Goal: Transaction & Acquisition: Purchase product/service

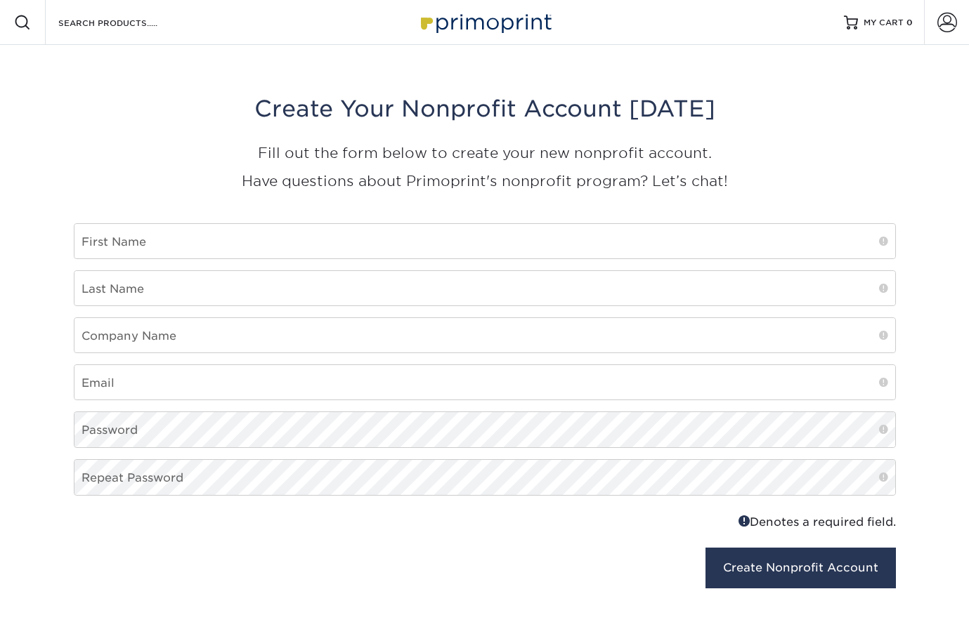
click at [466, 25] on img at bounding box center [484, 22] width 140 height 30
click at [131, 20] on input "Search Products" at bounding box center [125, 22] width 137 height 17
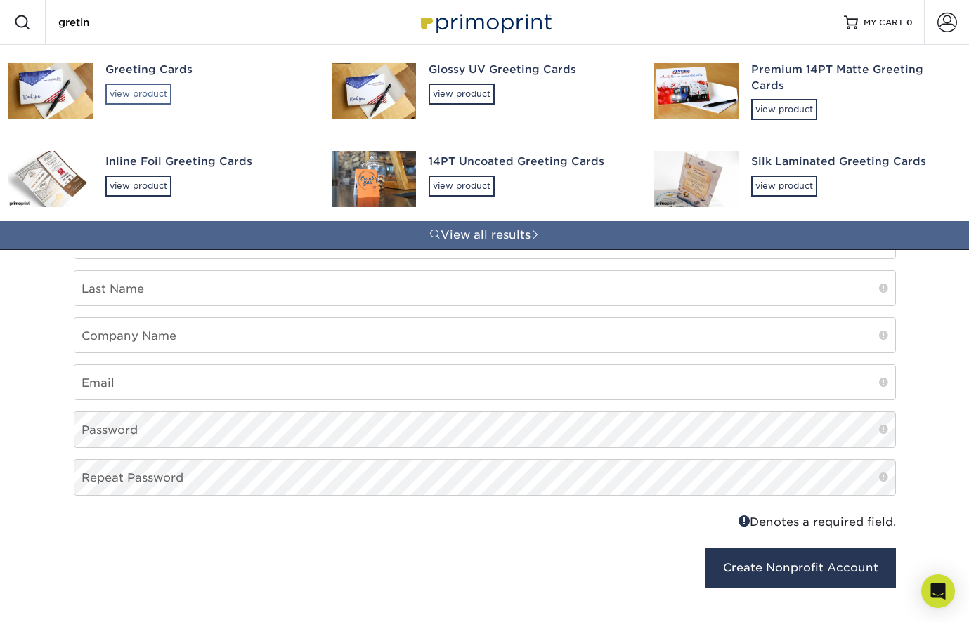
type input "gretin"
click at [138, 96] on div "view product" at bounding box center [138, 94] width 66 height 21
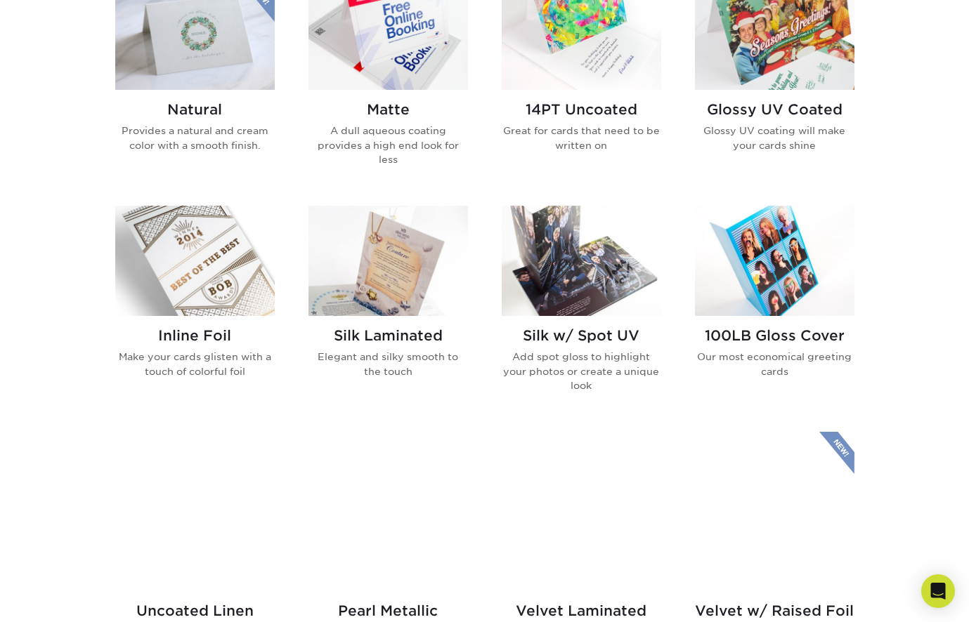
scroll to position [737, 0]
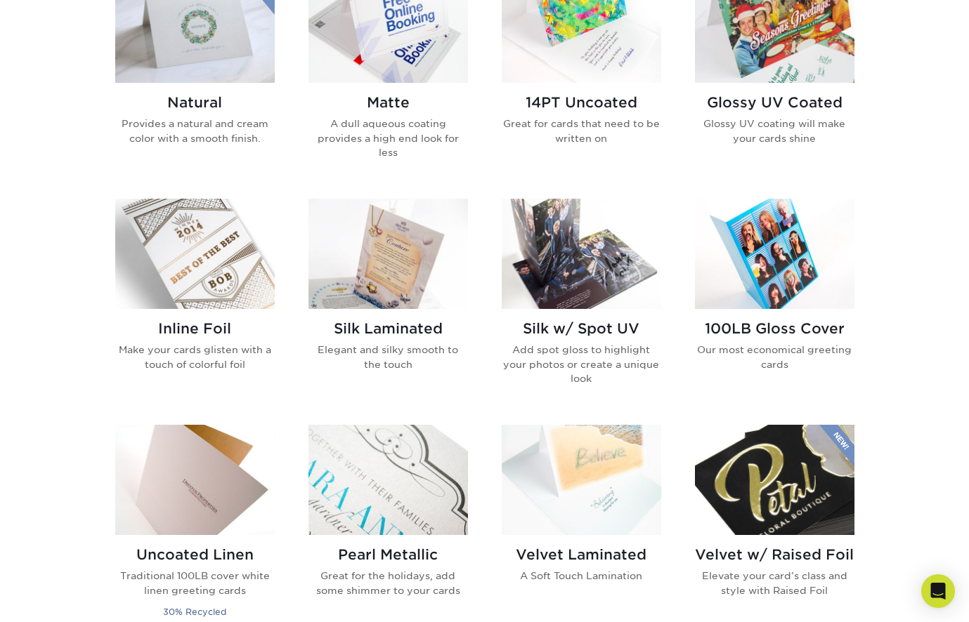
click at [184, 42] on img at bounding box center [194, 28] width 159 height 110
click at [365, 47] on img at bounding box center [387, 28] width 159 height 110
